Goal: Check status: Check status

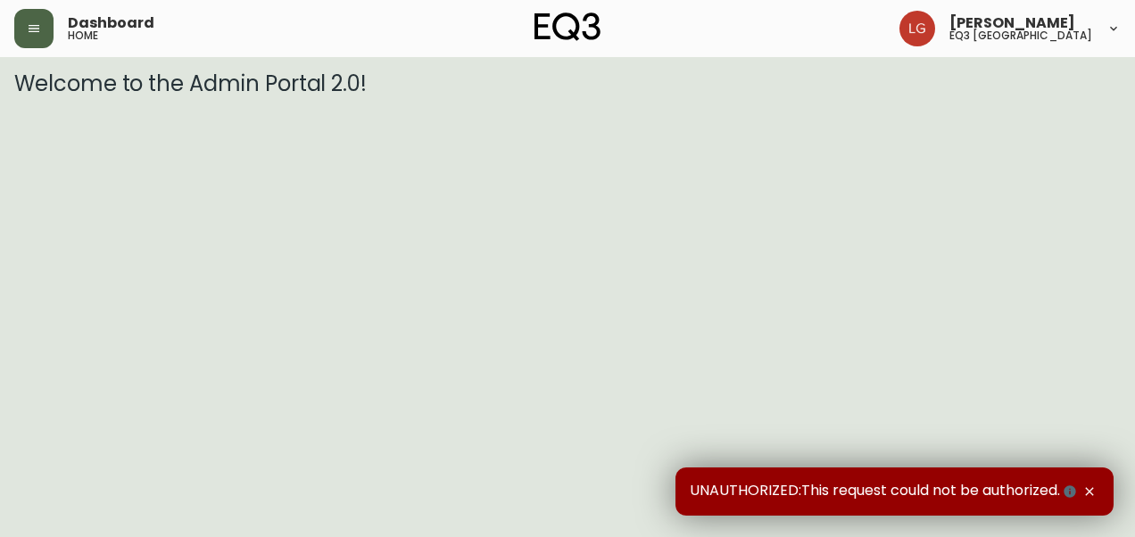
click at [32, 30] on icon "button" at bounding box center [34, 28] width 11 height 7
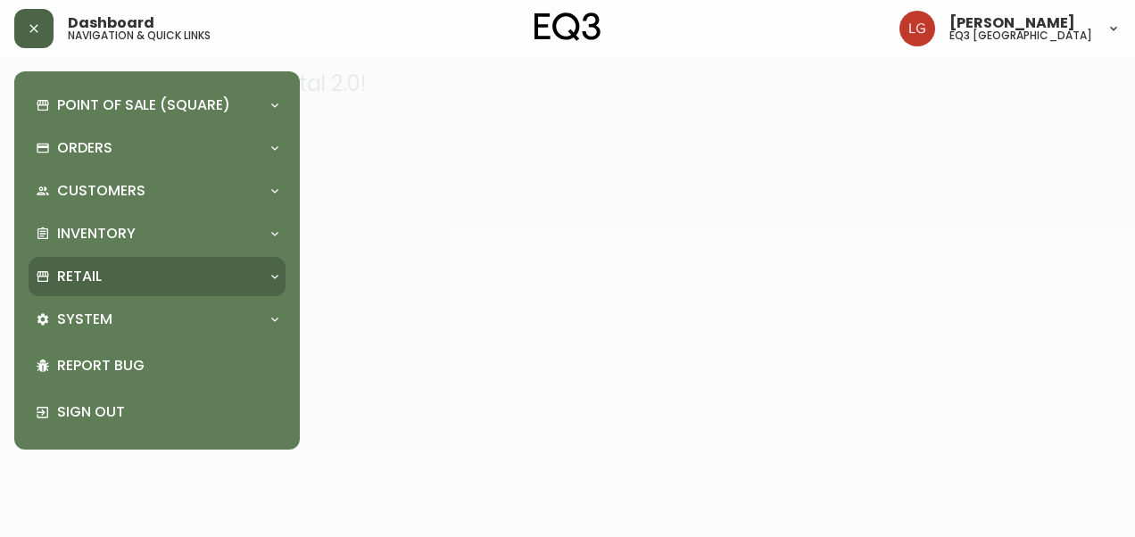
click at [91, 260] on div "Retail" at bounding box center [157, 276] width 257 height 39
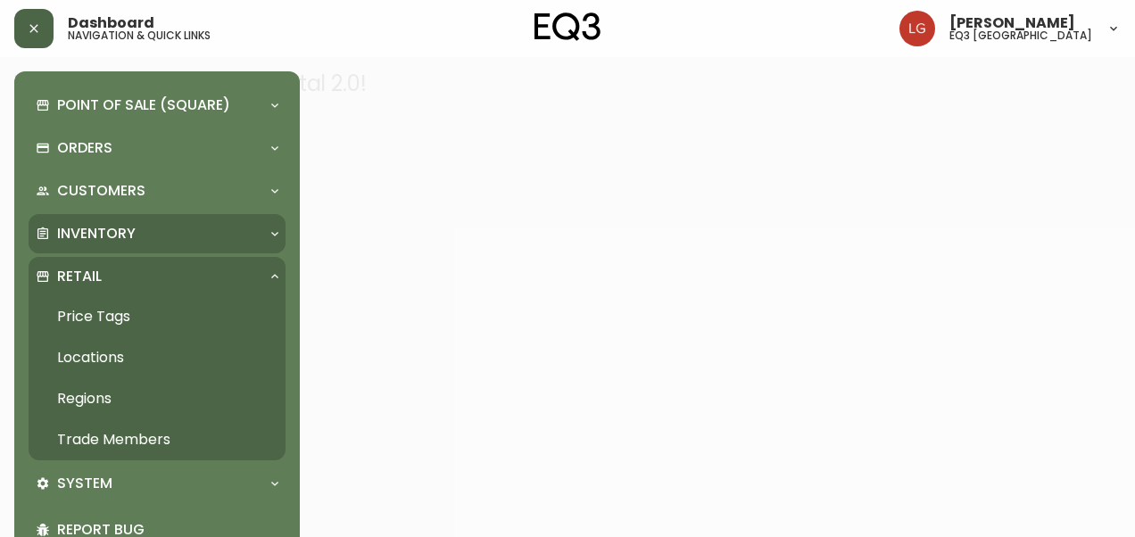
click at [107, 239] on p "Inventory" at bounding box center [96, 234] width 79 height 20
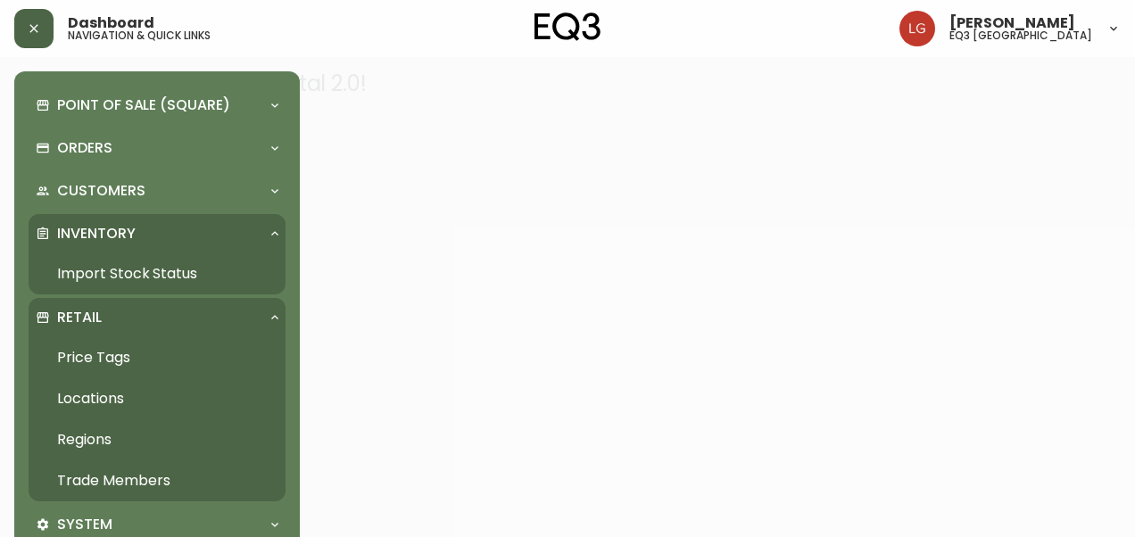
click at [112, 274] on link "Import Stock Status" at bounding box center [157, 273] width 257 height 41
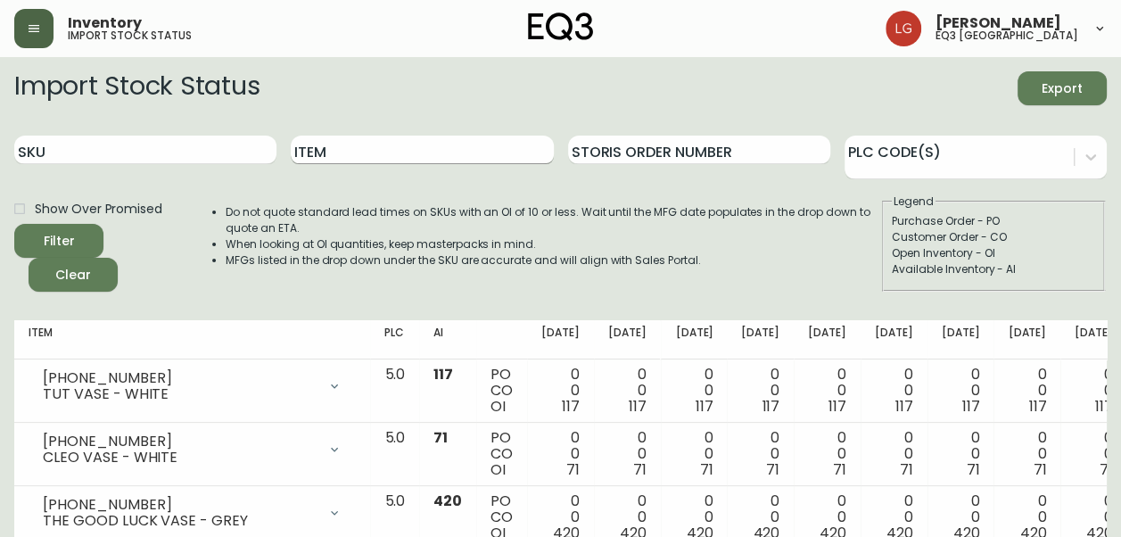
click at [366, 159] on input "Item" at bounding box center [422, 150] width 262 height 29
type input "[PERSON_NAME]"
click at [14, 224] on button "Filter" at bounding box center [58, 241] width 89 height 34
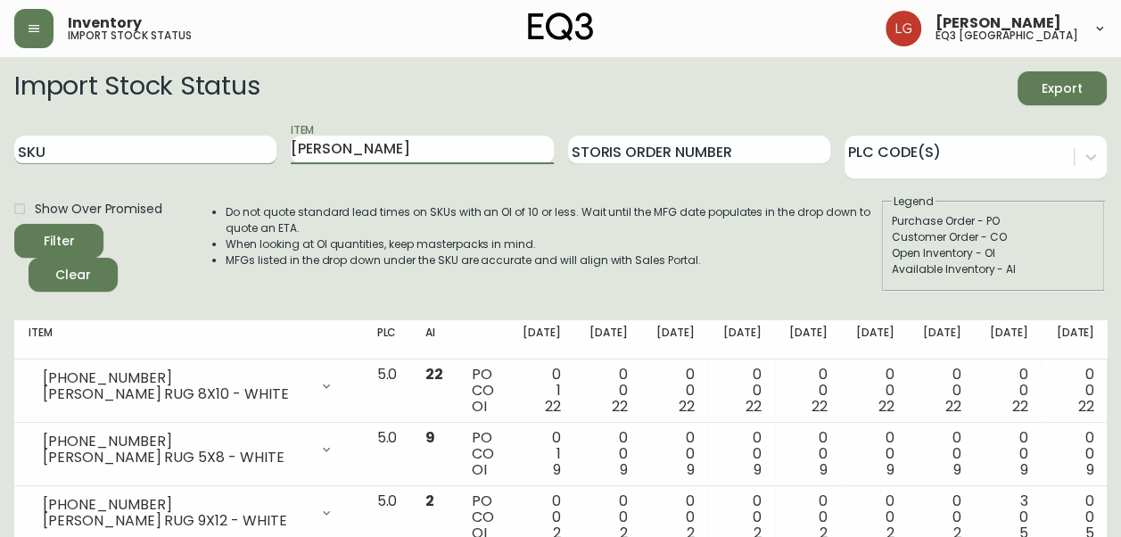
drag, startPoint x: 341, startPoint y: 148, endPoint x: 272, endPoint y: 152, distance: 68.8
click at [232, 152] on div "SKU Item azar Storis Order Number PLC Code(s)" at bounding box center [560, 150] width 1093 height 58
type input "LIV"
click at [14, 224] on button "Filter" at bounding box center [58, 241] width 89 height 34
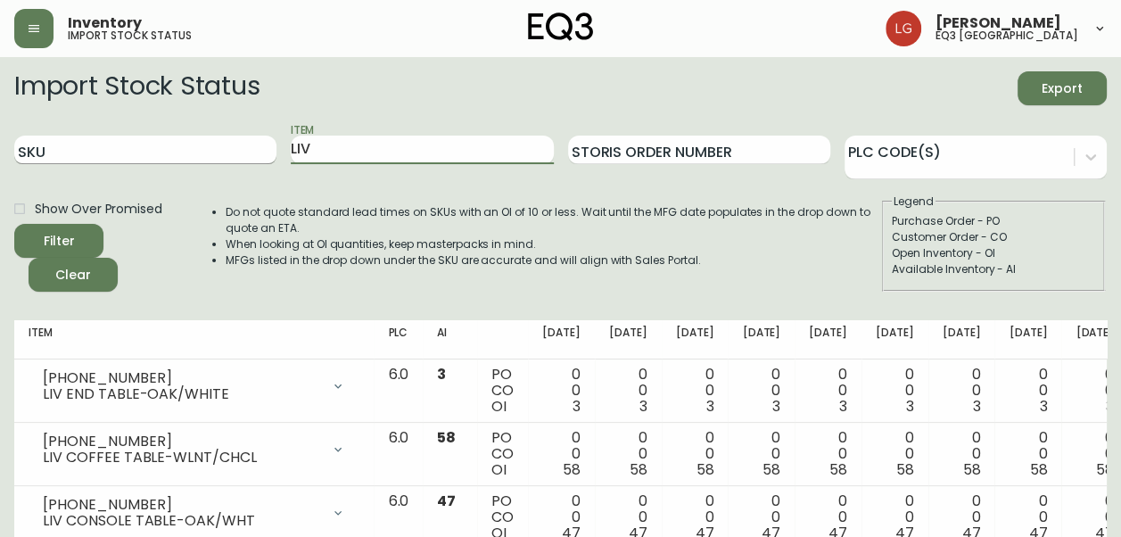
drag, startPoint x: 385, startPoint y: 141, endPoint x: 100, endPoint y: 143, distance: 285.5
click at [96, 145] on div "SKU Item LIV Storis Order Number PLC Code(s)" at bounding box center [560, 150] width 1093 height 58
paste input "7020-091-4-B"
type input "7020-091-4-B"
click at [14, 224] on button "Filter" at bounding box center [58, 241] width 89 height 34
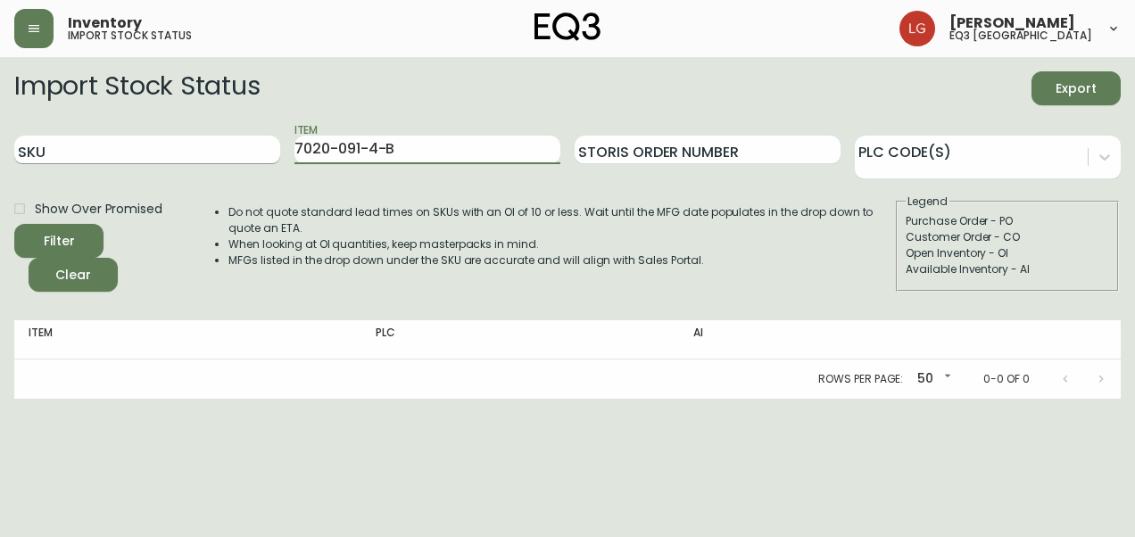
drag, startPoint x: 421, startPoint y: 155, endPoint x: 210, endPoint y: 161, distance: 211.5
click at [214, 159] on div "SKU Item 7020-091-4-B Storis Order Number PLC Code(s)" at bounding box center [567, 150] width 1106 height 58
paste input "7020-090-4-A"
click at [14, 224] on button "Filter" at bounding box center [58, 241] width 89 height 34
drag, startPoint x: 403, startPoint y: 146, endPoint x: 166, endPoint y: 154, distance: 237.4
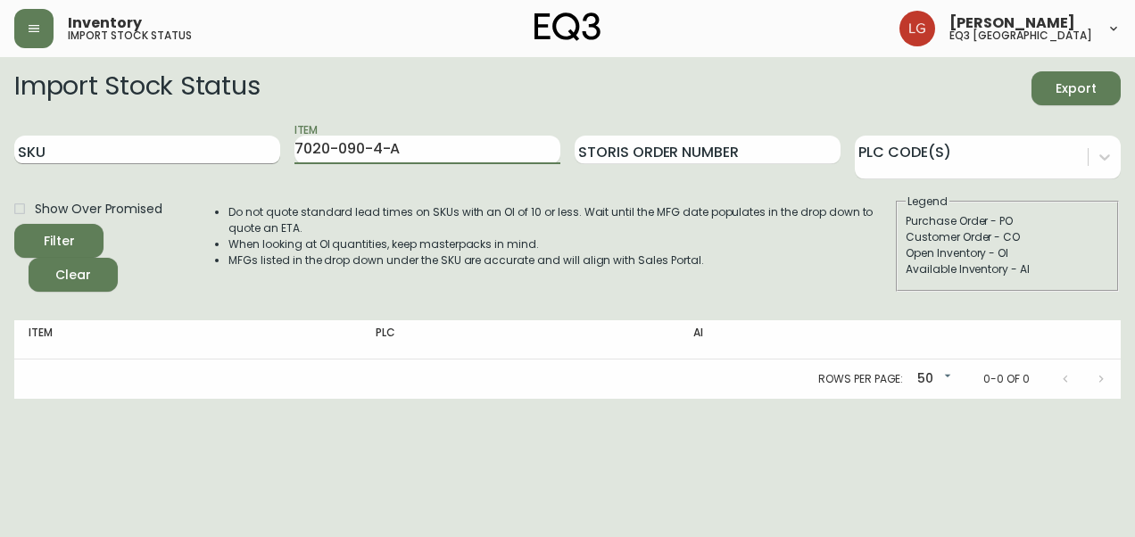
click at [166, 154] on div "SKU Item 7020-090-4-A Storis Order Number PLC Code(s)" at bounding box center [567, 150] width 1106 height 58
paste input "1-4-B"
type input "7020-091-4-B"
click at [14, 224] on button "Filter" at bounding box center [58, 241] width 89 height 34
